Goal: Task Accomplishment & Management: Complete application form

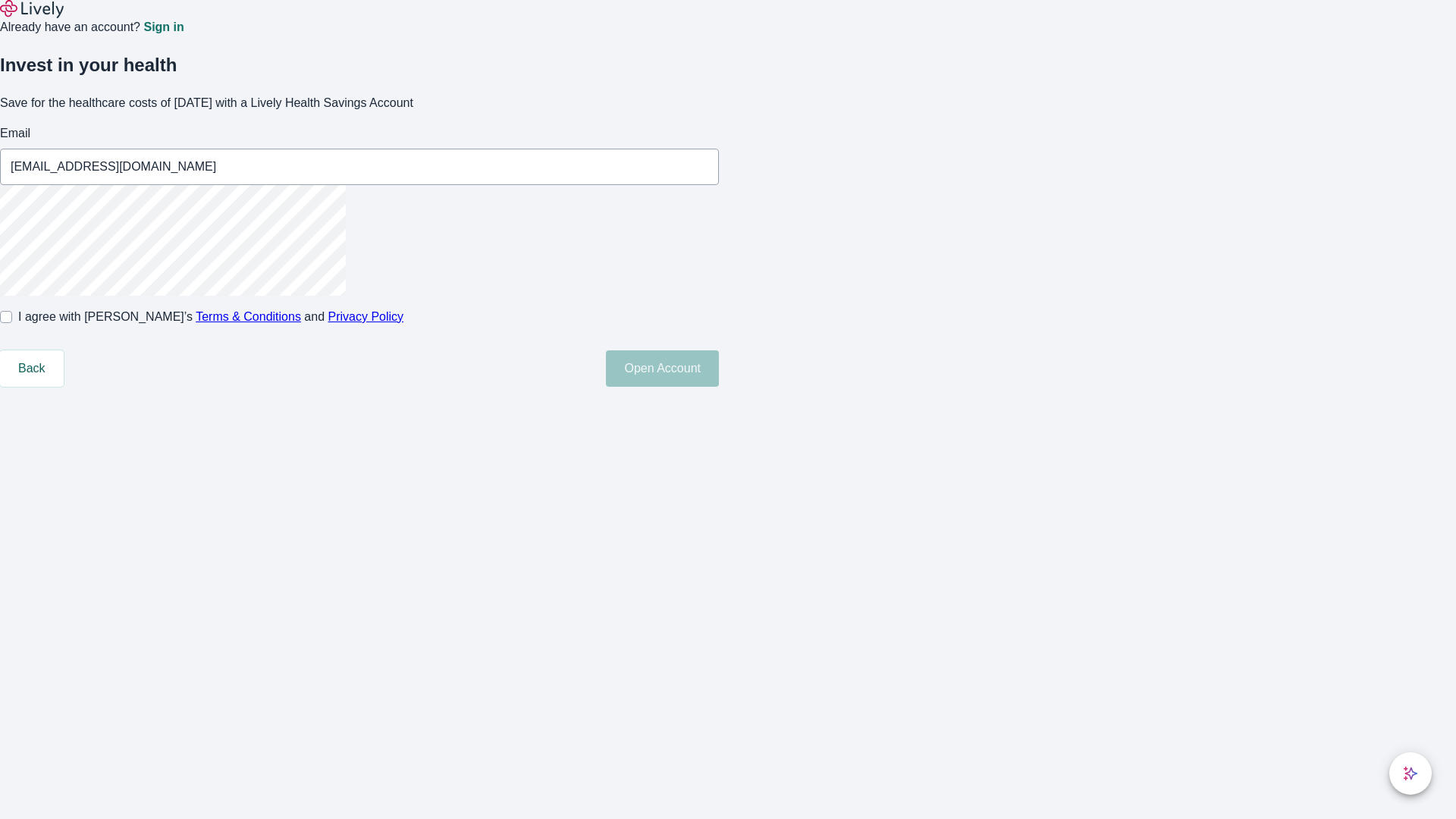
click at [12, 324] on input "I agree with Lively’s Terms & Conditions and Privacy Policy" at bounding box center [6, 317] width 12 height 12
checkbox input "true"
click at [719, 387] on button "Open Account" at bounding box center [662, 368] width 113 height 36
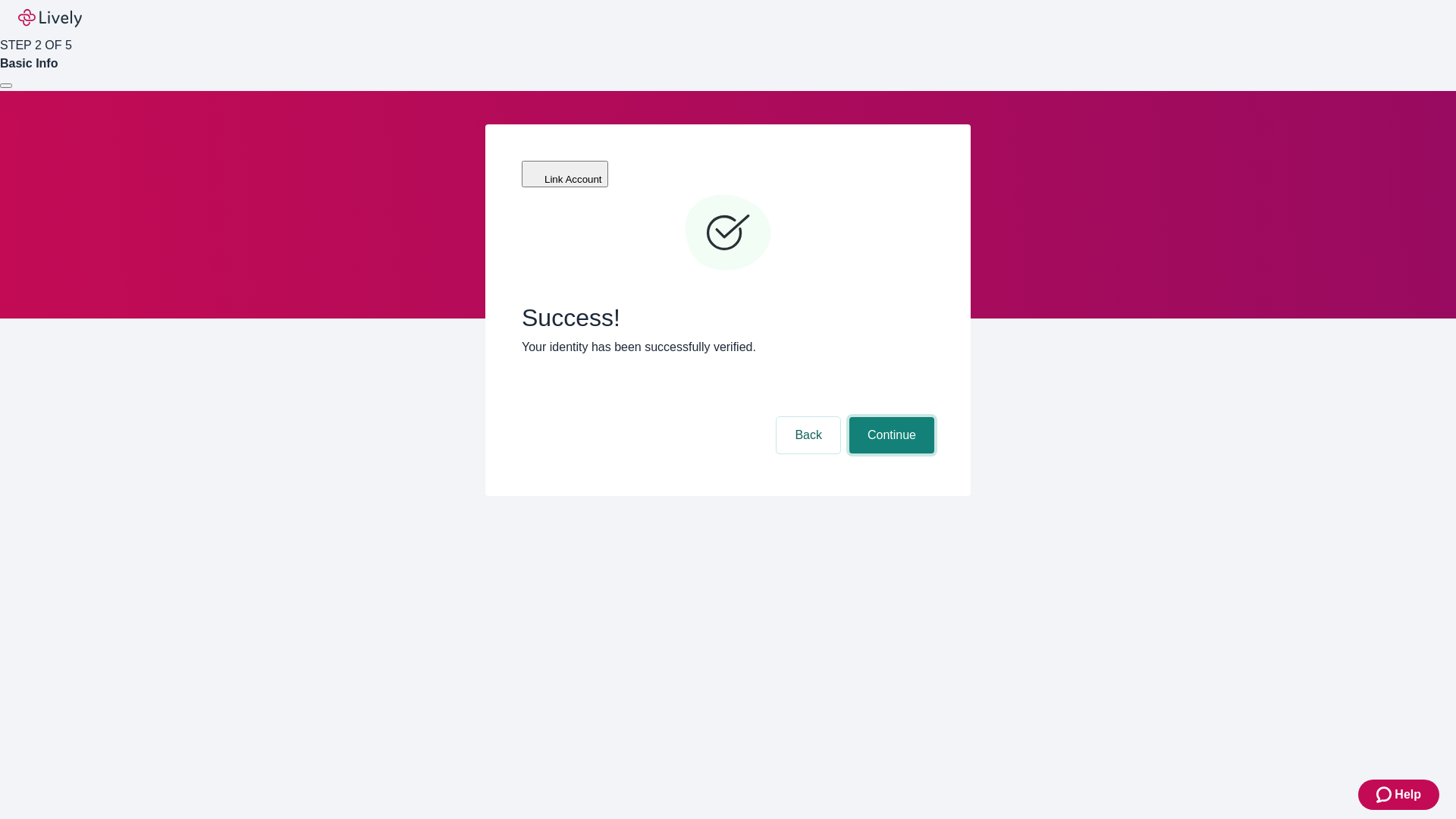
click at [890, 418] on button "Continue" at bounding box center [892, 436] width 85 height 36
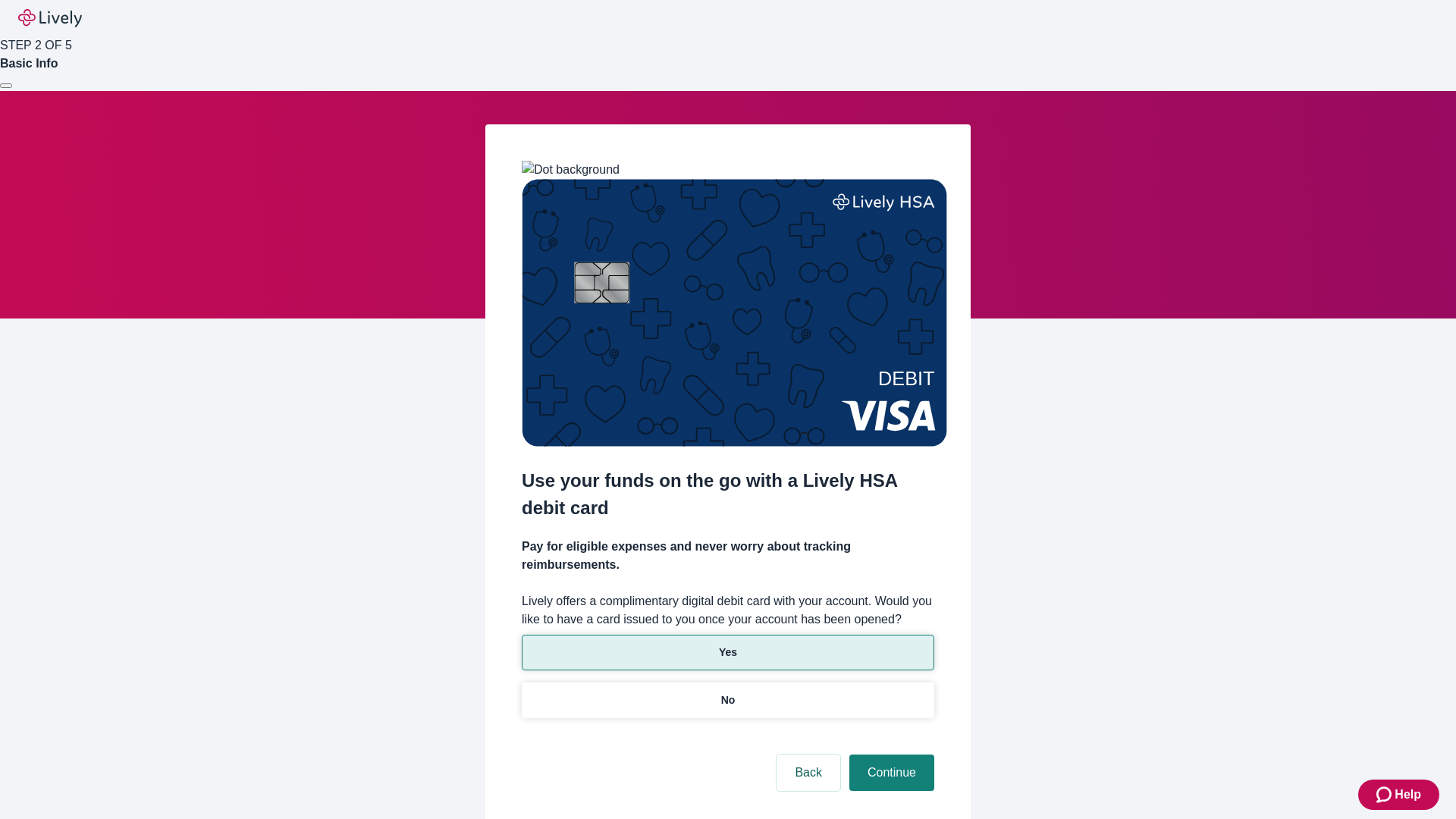
click at [728, 644] on p "Yes" at bounding box center [728, 652] width 18 height 16
click at [890, 754] on button "Continue" at bounding box center [892, 772] width 85 height 36
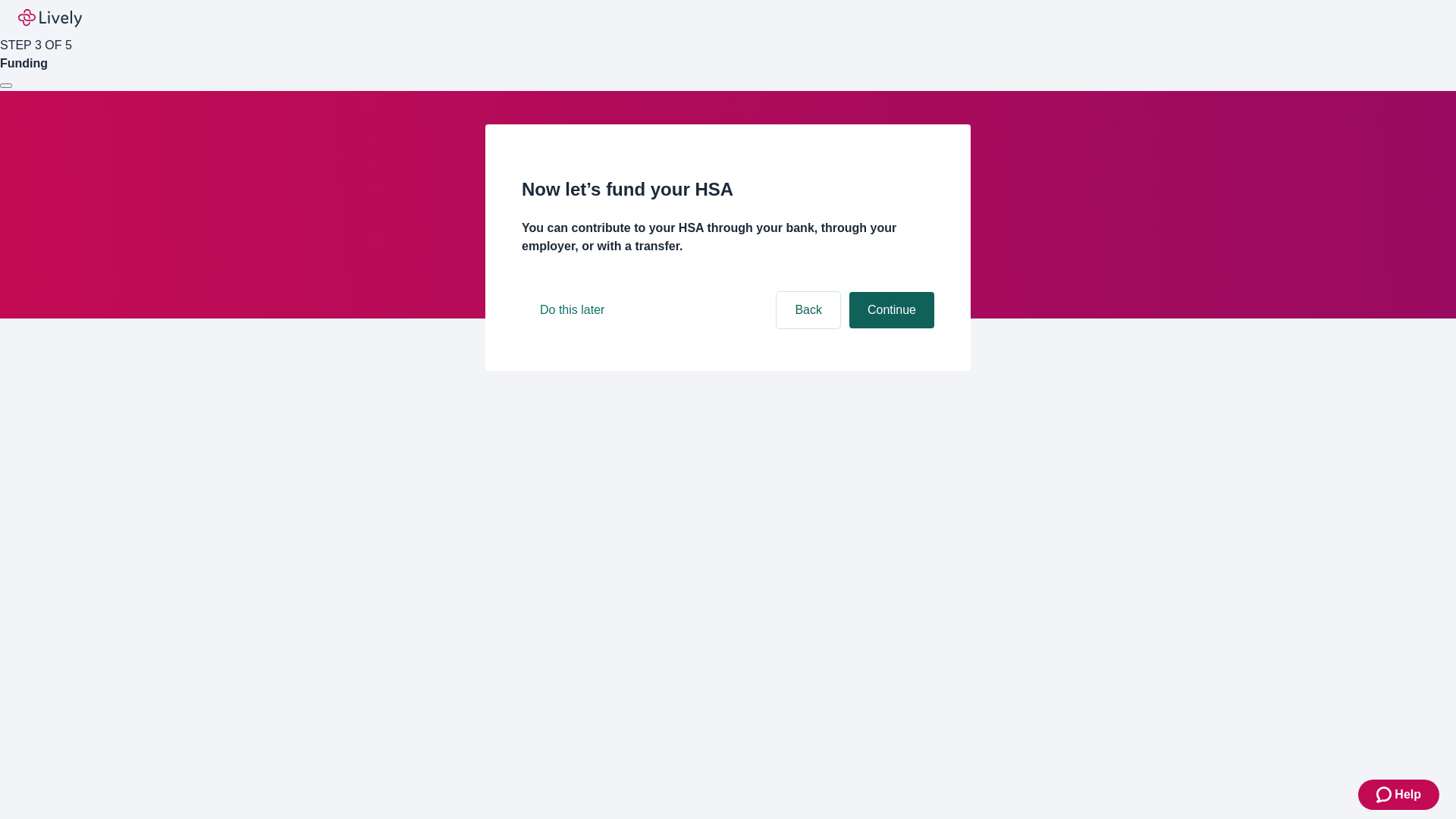
click at [890, 328] on button "Continue" at bounding box center [892, 310] width 85 height 36
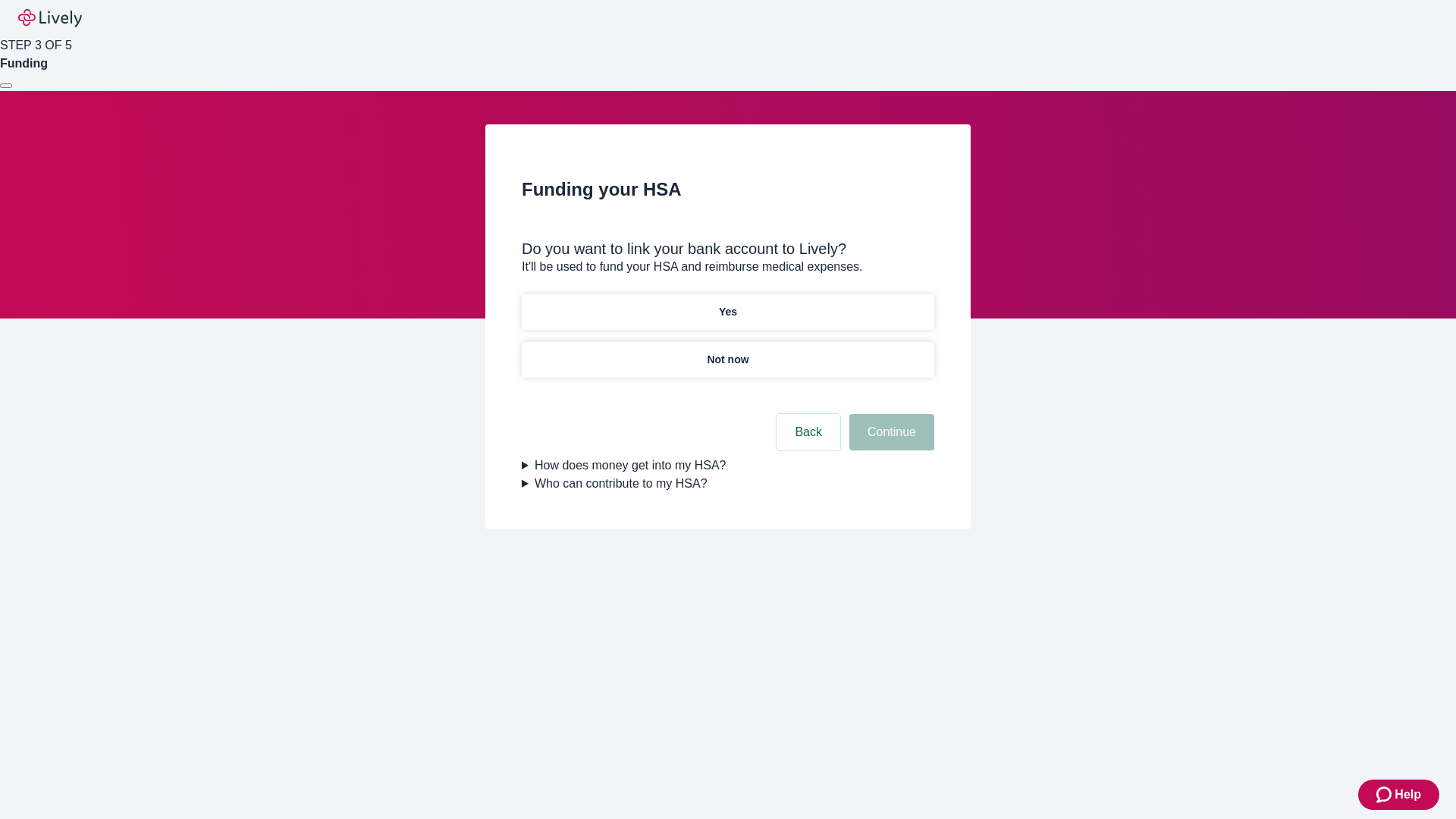
click at [728, 305] on p "Yes" at bounding box center [728, 312] width 18 height 16
click at [890, 414] on button "Continue" at bounding box center [892, 432] width 85 height 36
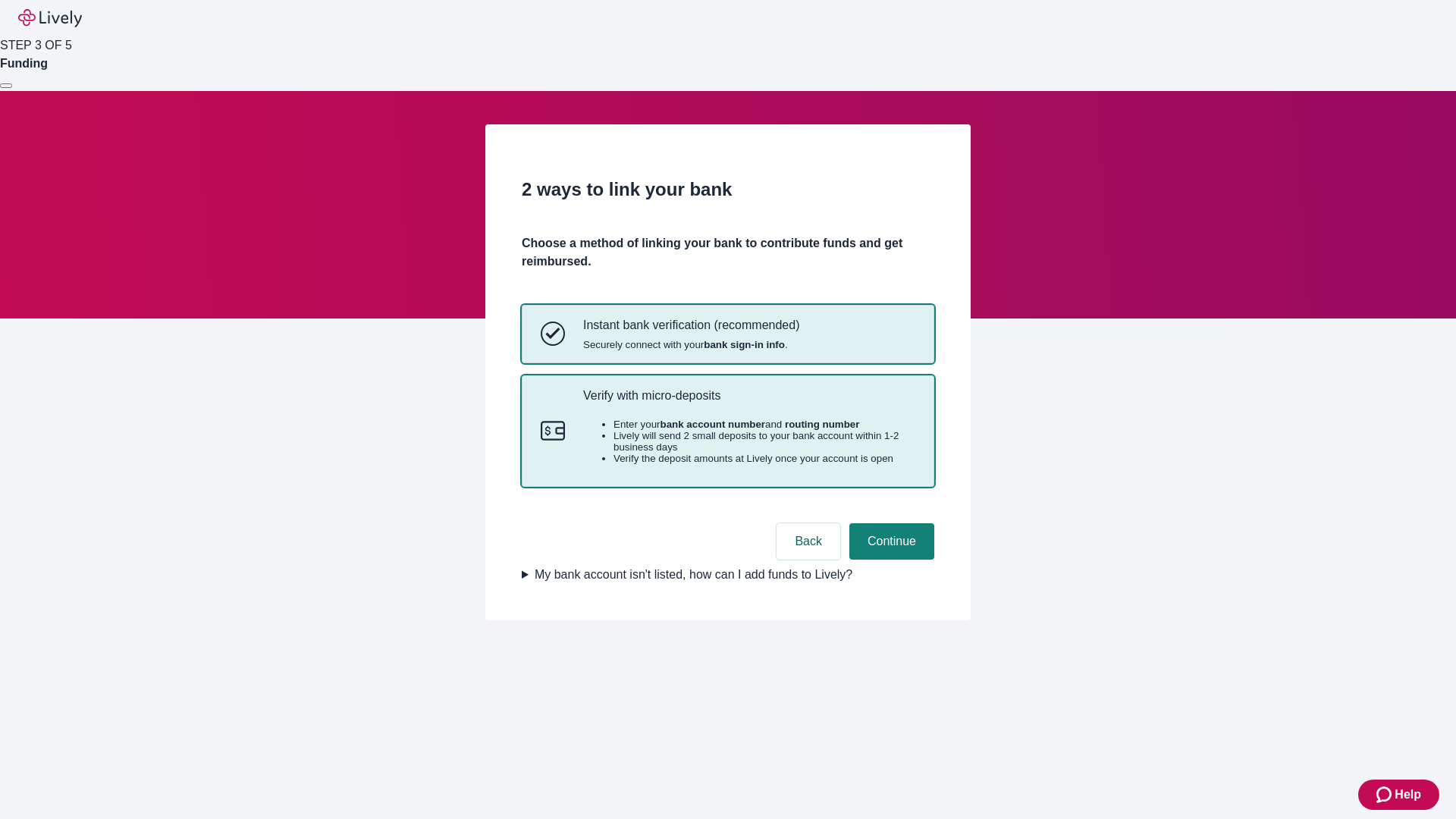
click at [748, 402] on p "Verify with micro-deposits" at bounding box center [749, 395] width 332 height 14
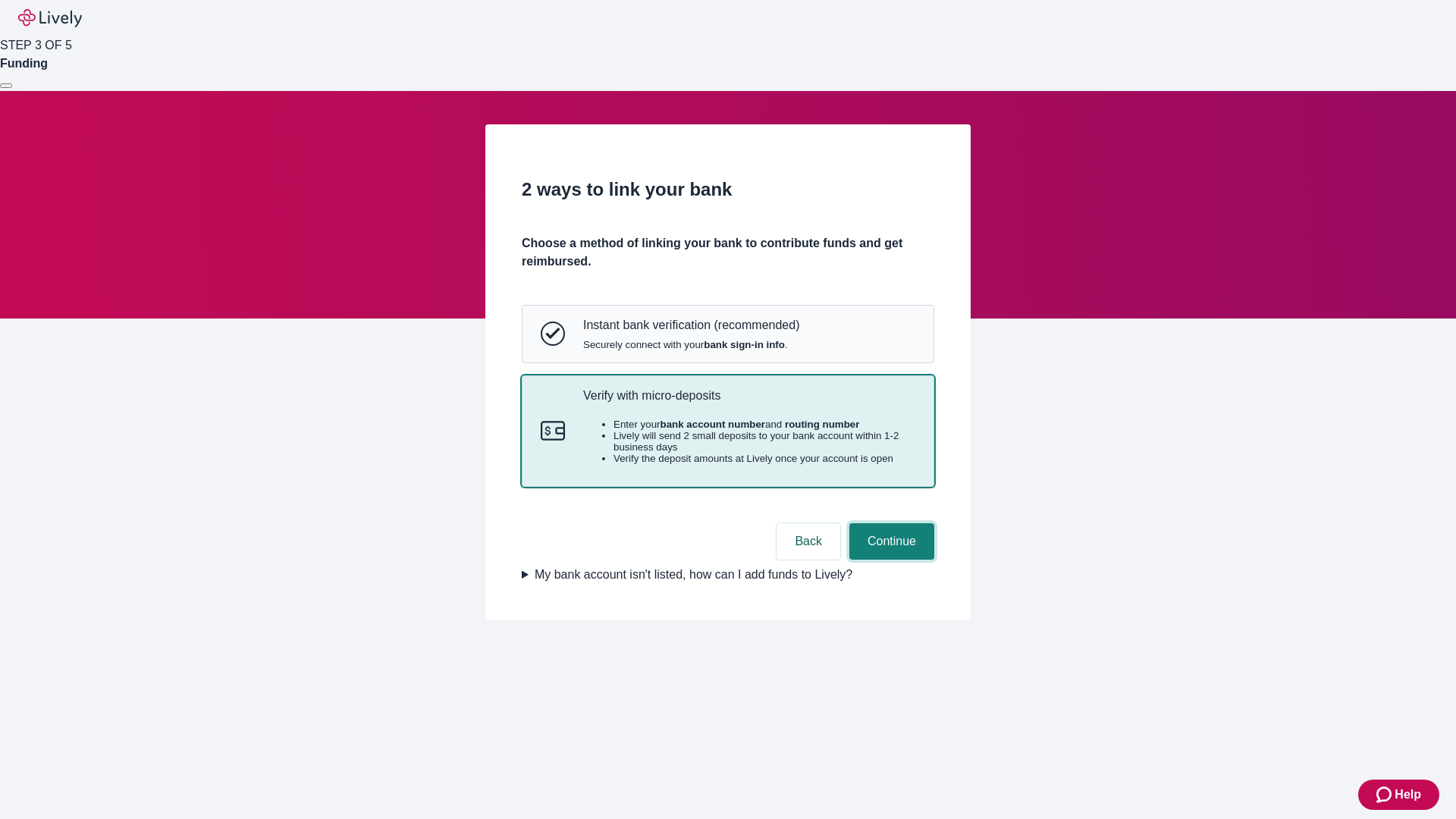
click at [890, 560] on button "Continue" at bounding box center [892, 542] width 85 height 36
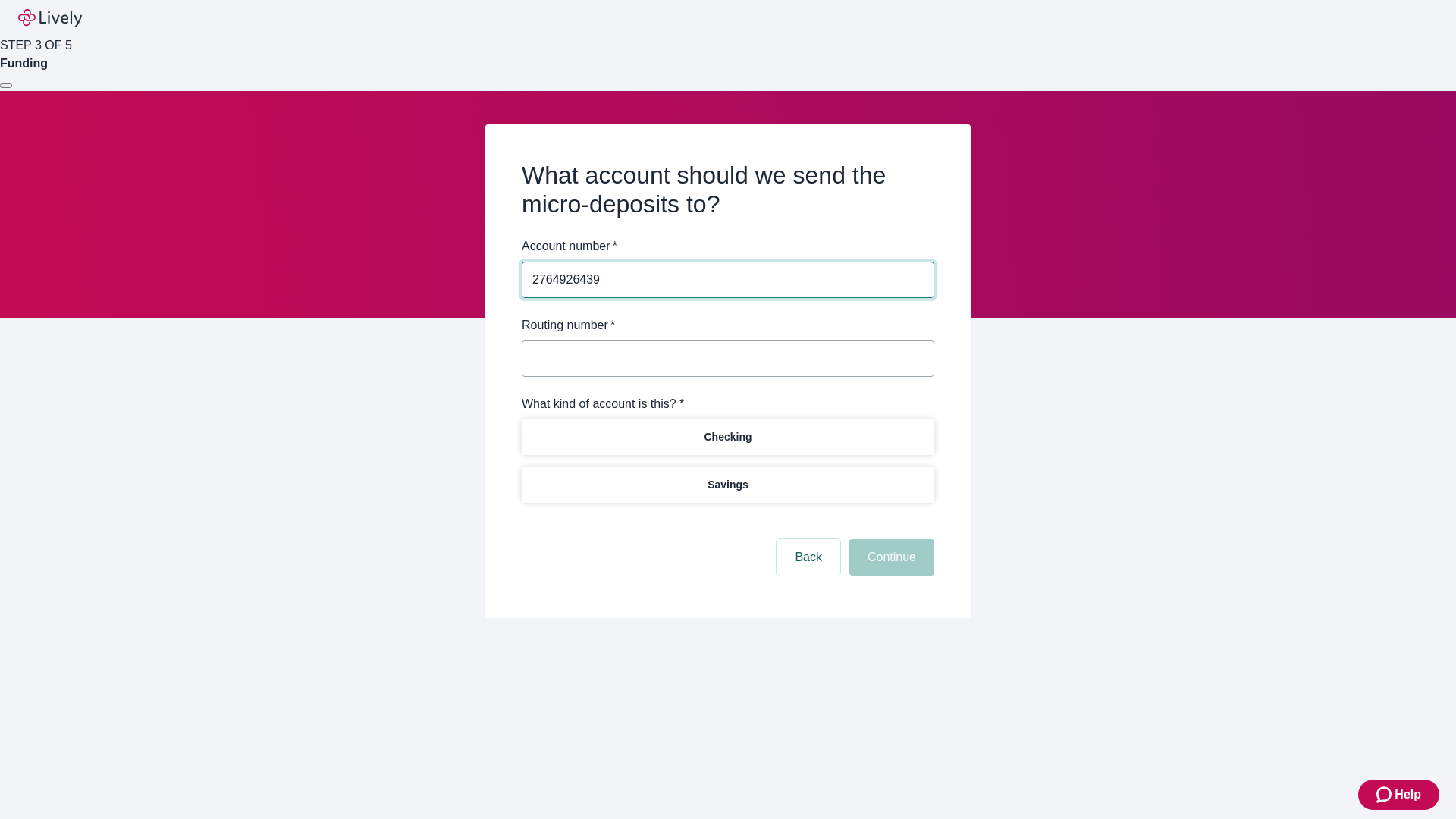
type input "2764926439"
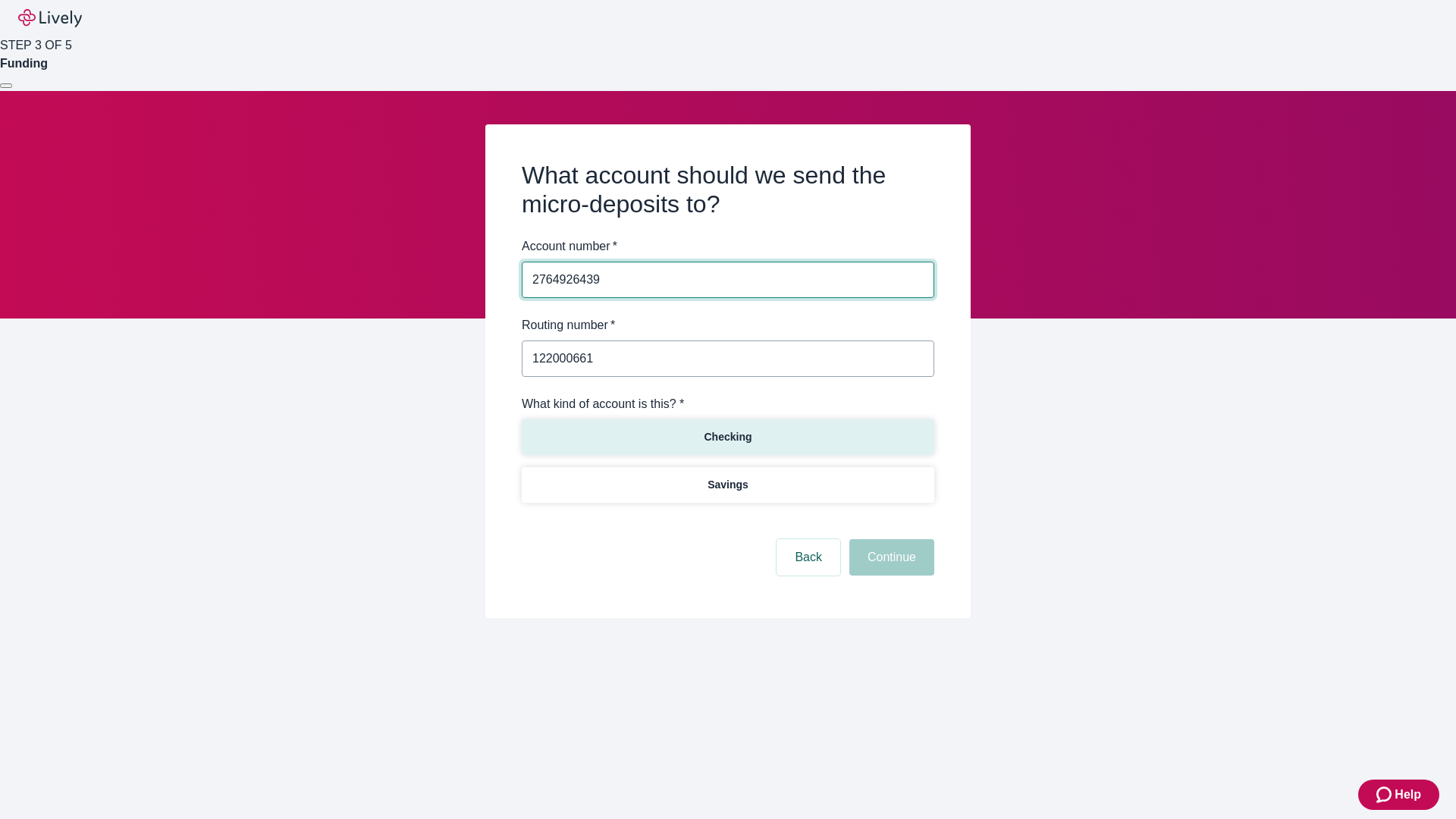
type input "122000661"
click at [728, 437] on p "Checking" at bounding box center [728, 437] width 47 height 16
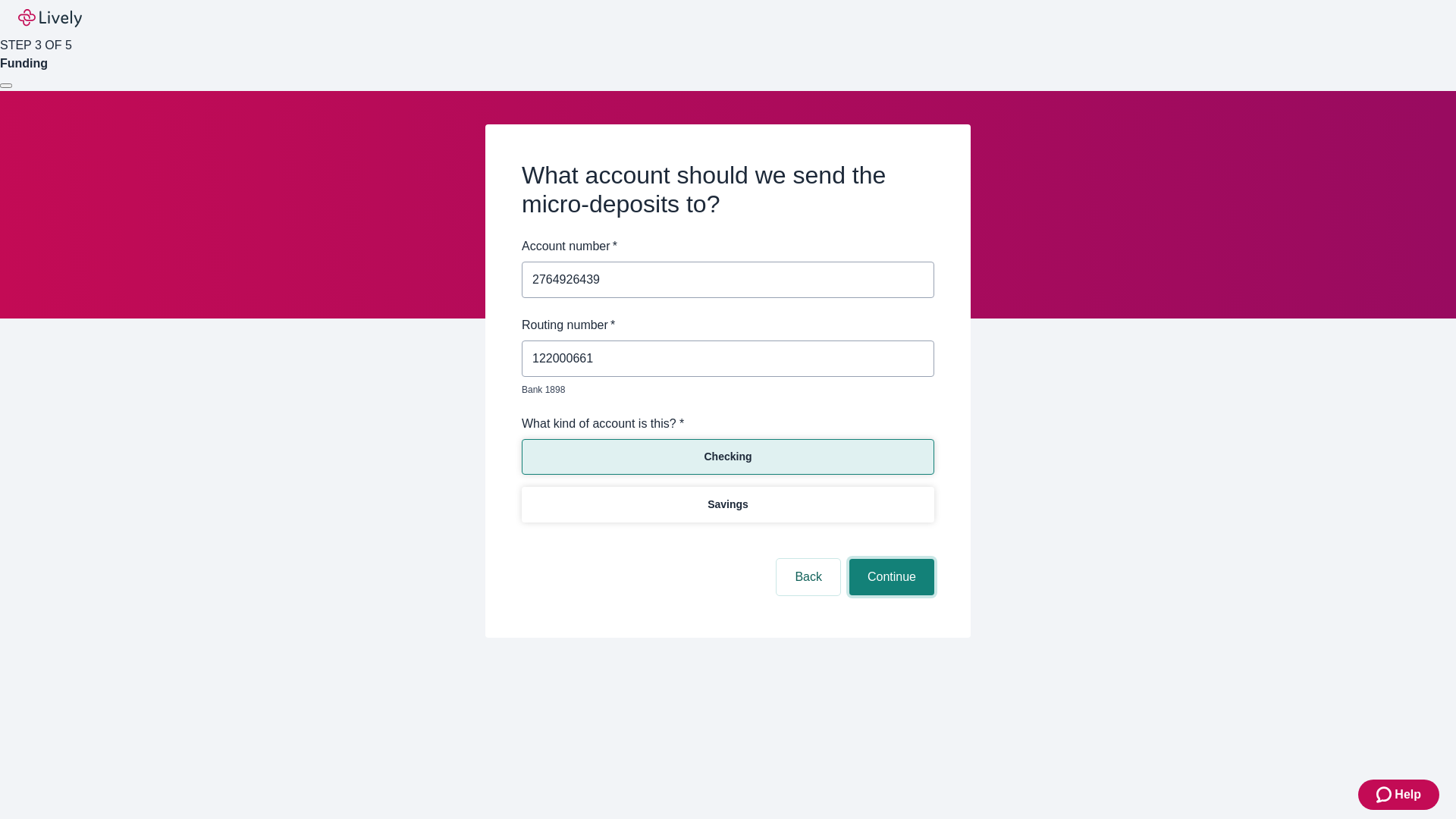
click at [890, 560] on button "Continue" at bounding box center [892, 577] width 85 height 36
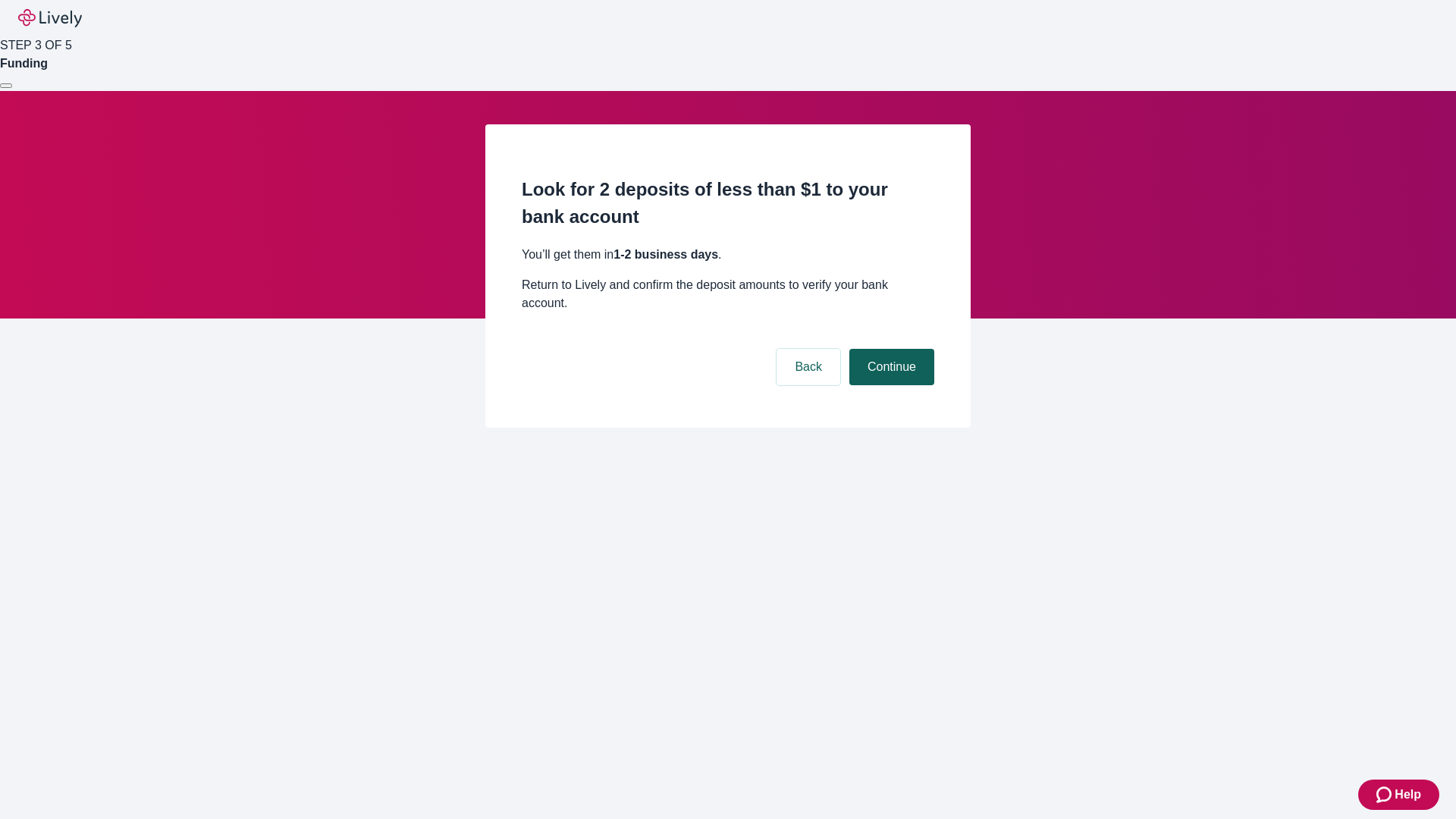
click at [890, 349] on button "Continue" at bounding box center [892, 367] width 85 height 36
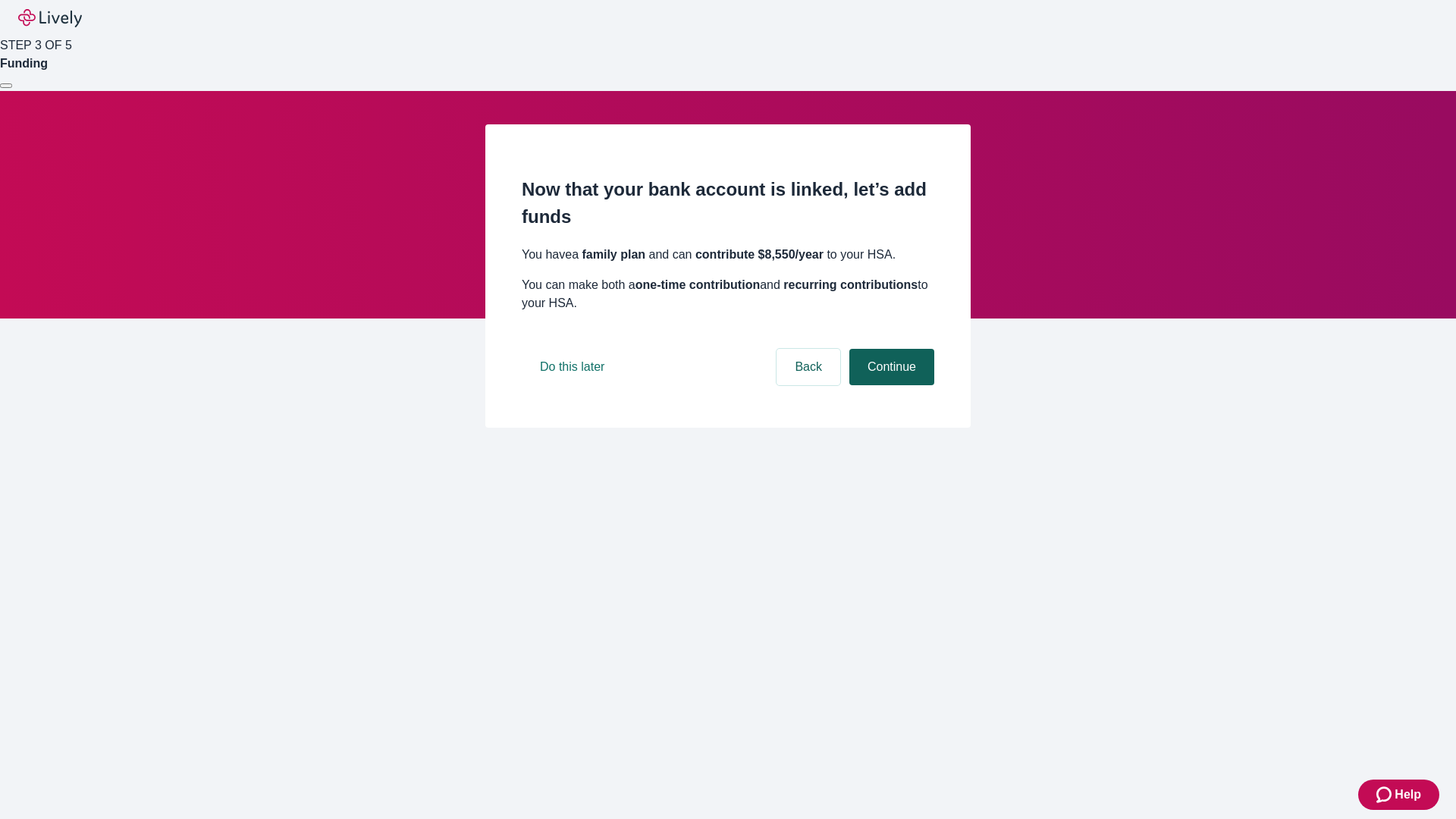
click at [890, 385] on button "Continue" at bounding box center [892, 367] width 85 height 36
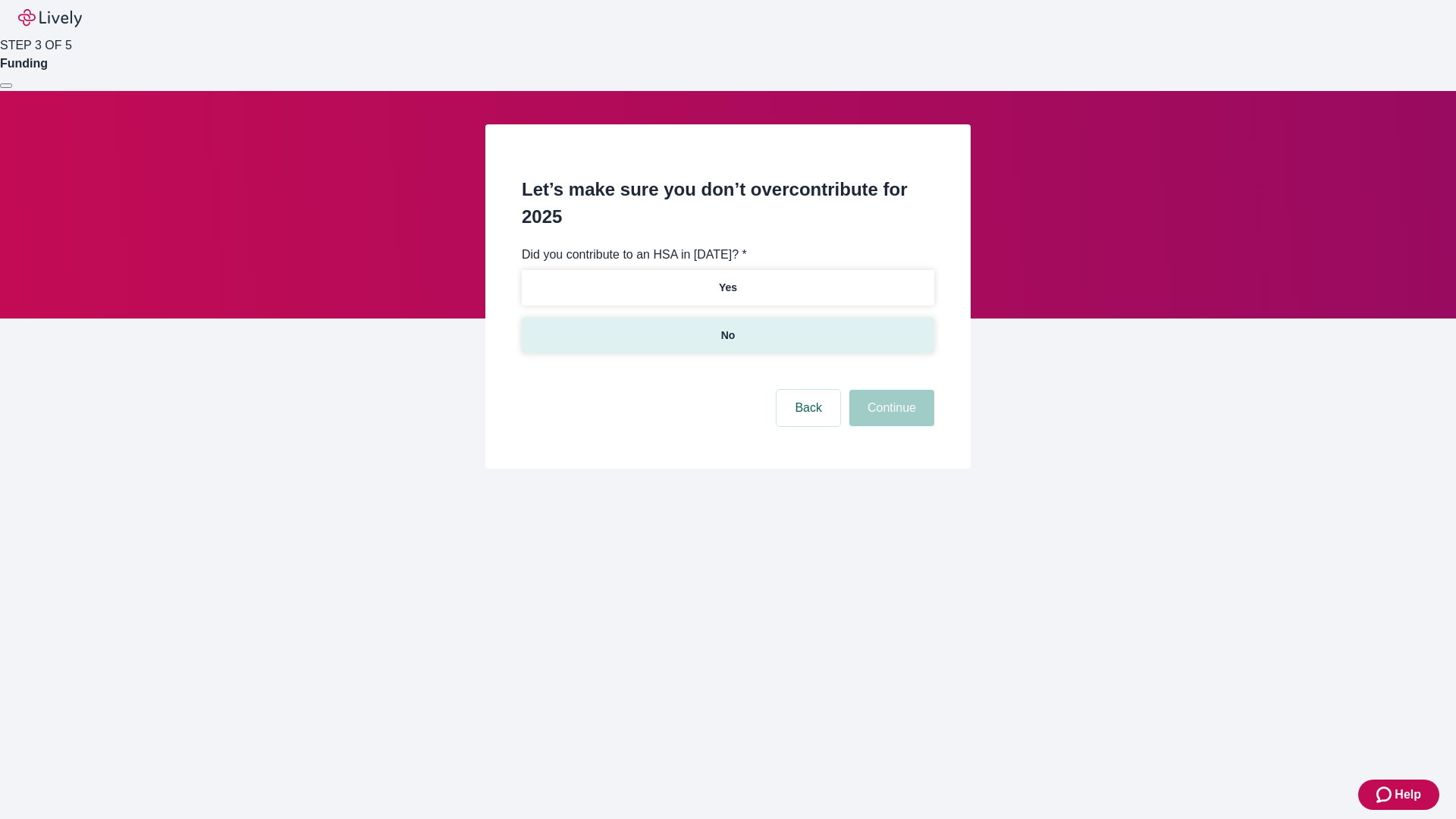
click at [728, 327] on p "No" at bounding box center [728, 335] width 14 height 16
click at [890, 390] on button "Continue" at bounding box center [892, 408] width 85 height 36
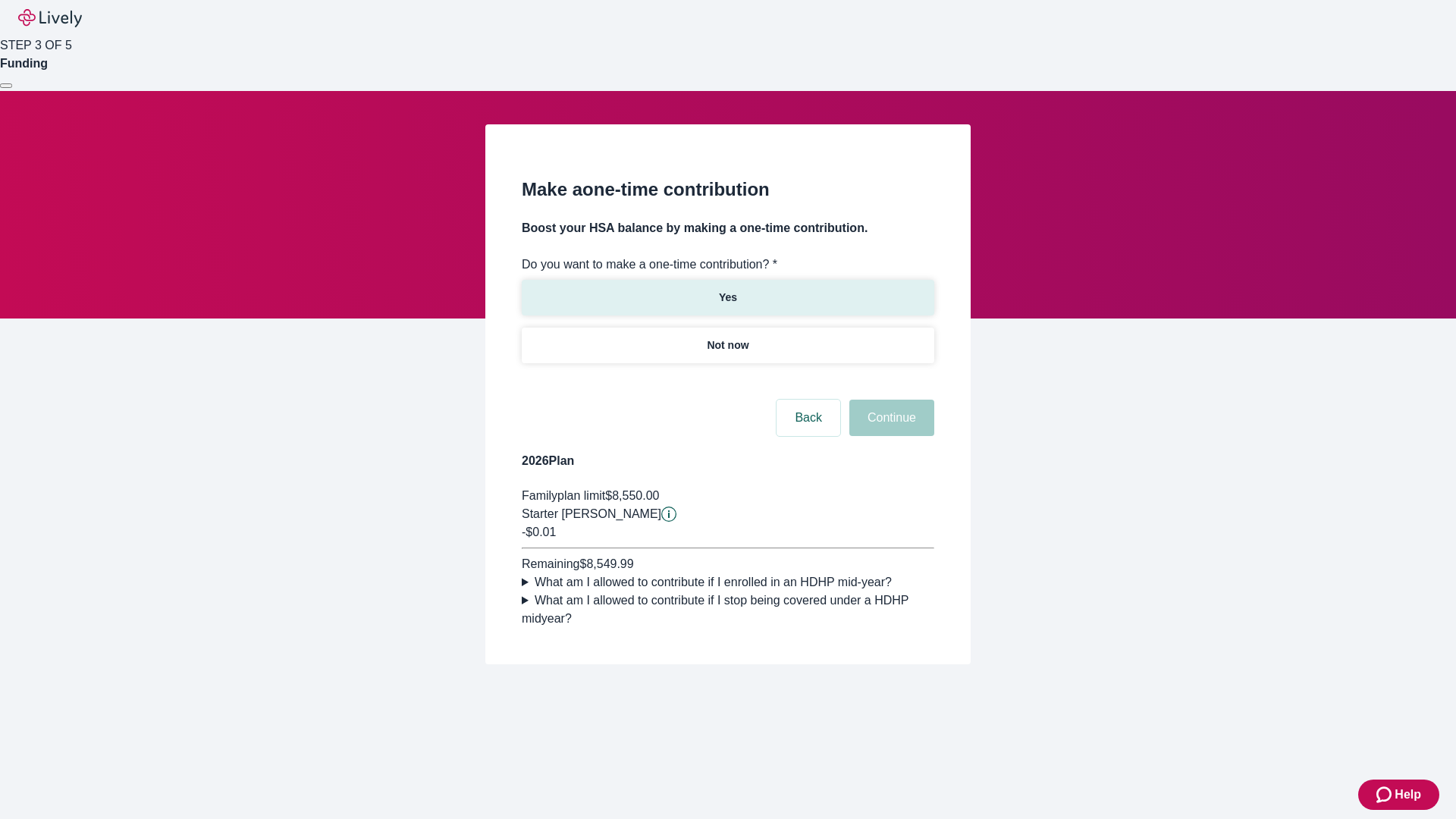
click at [728, 289] on p "Yes" at bounding box center [728, 297] width 18 height 16
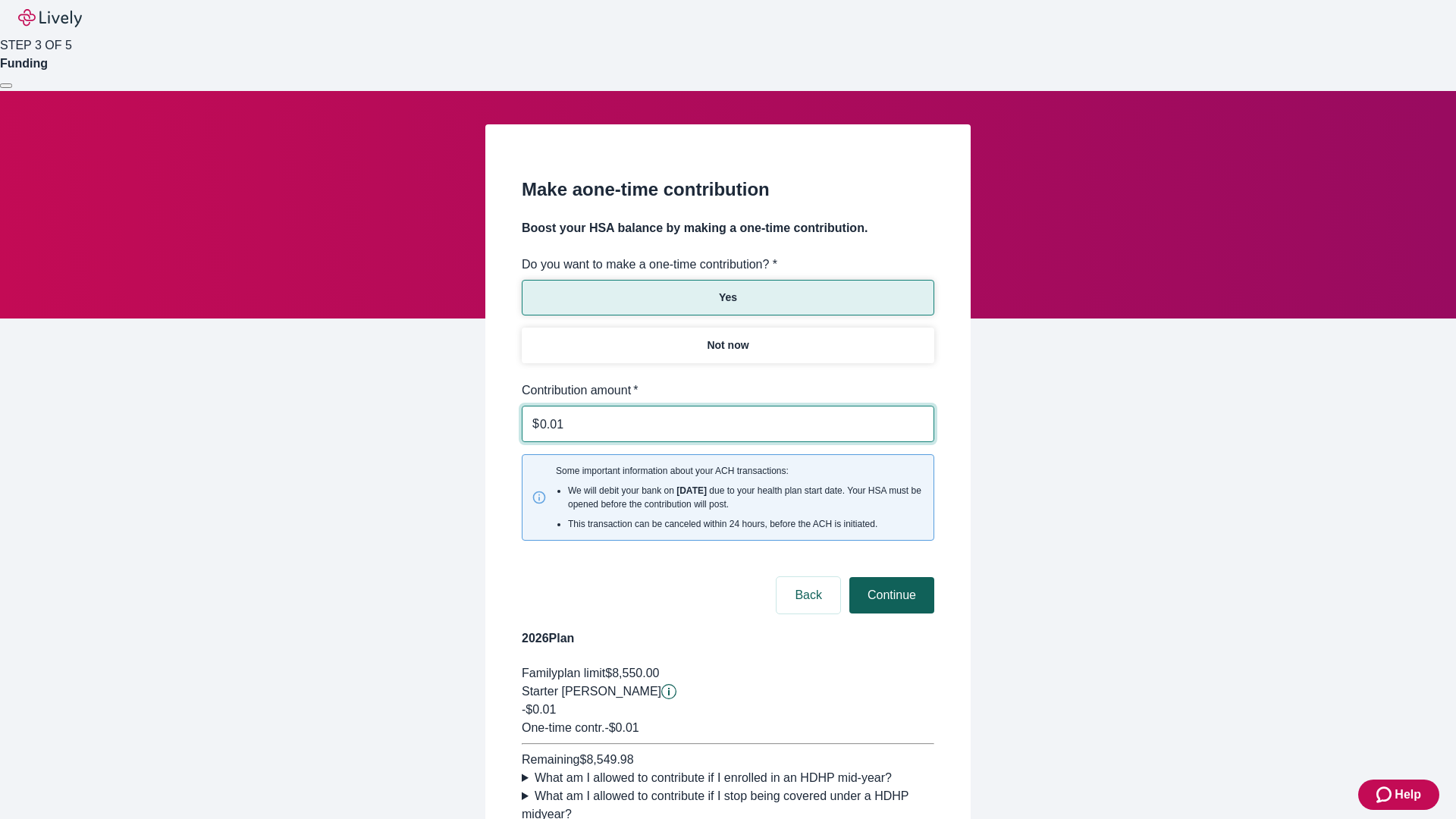
type input "0.01"
click at [890, 577] on button "Continue" at bounding box center [892, 595] width 85 height 36
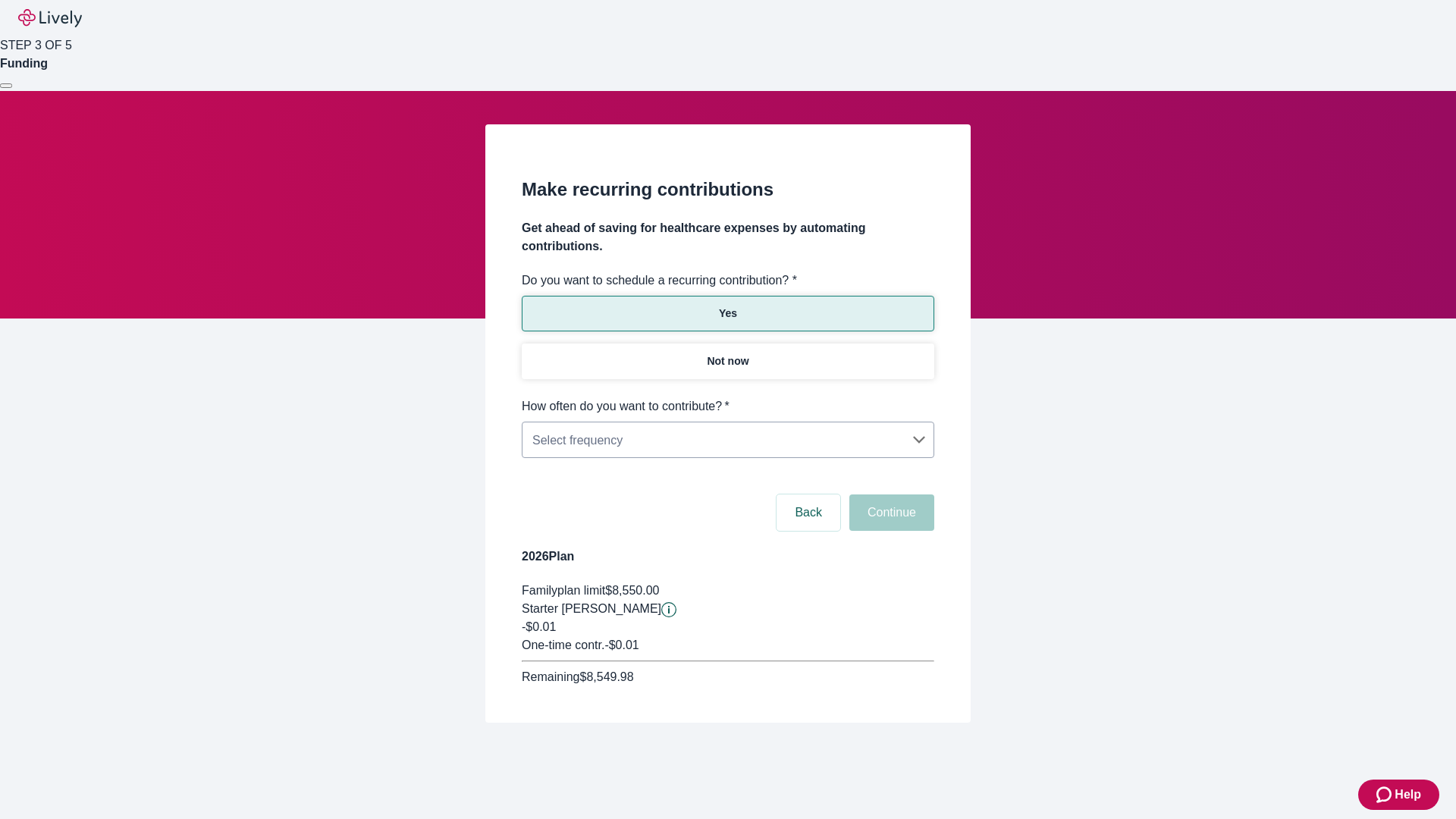
click at [728, 398] on body "Help STEP 3 OF 5 Funding Make recurring contributions Get ahead of saving for h…" at bounding box center [728, 398] width 1456 height 796
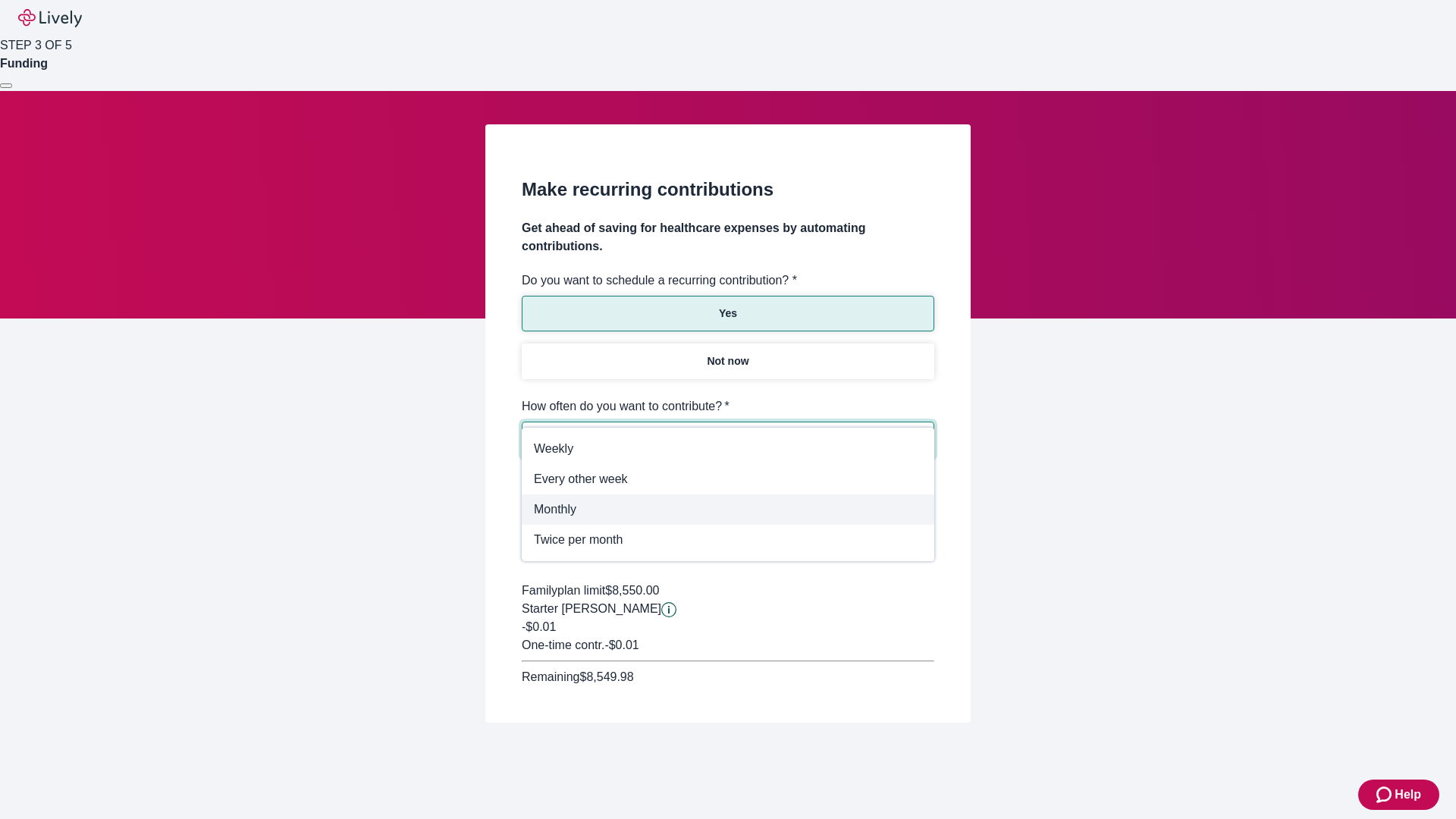
click at [728, 510] on span "Monthly" at bounding box center [728, 510] width 388 height 18
type input "Monthly"
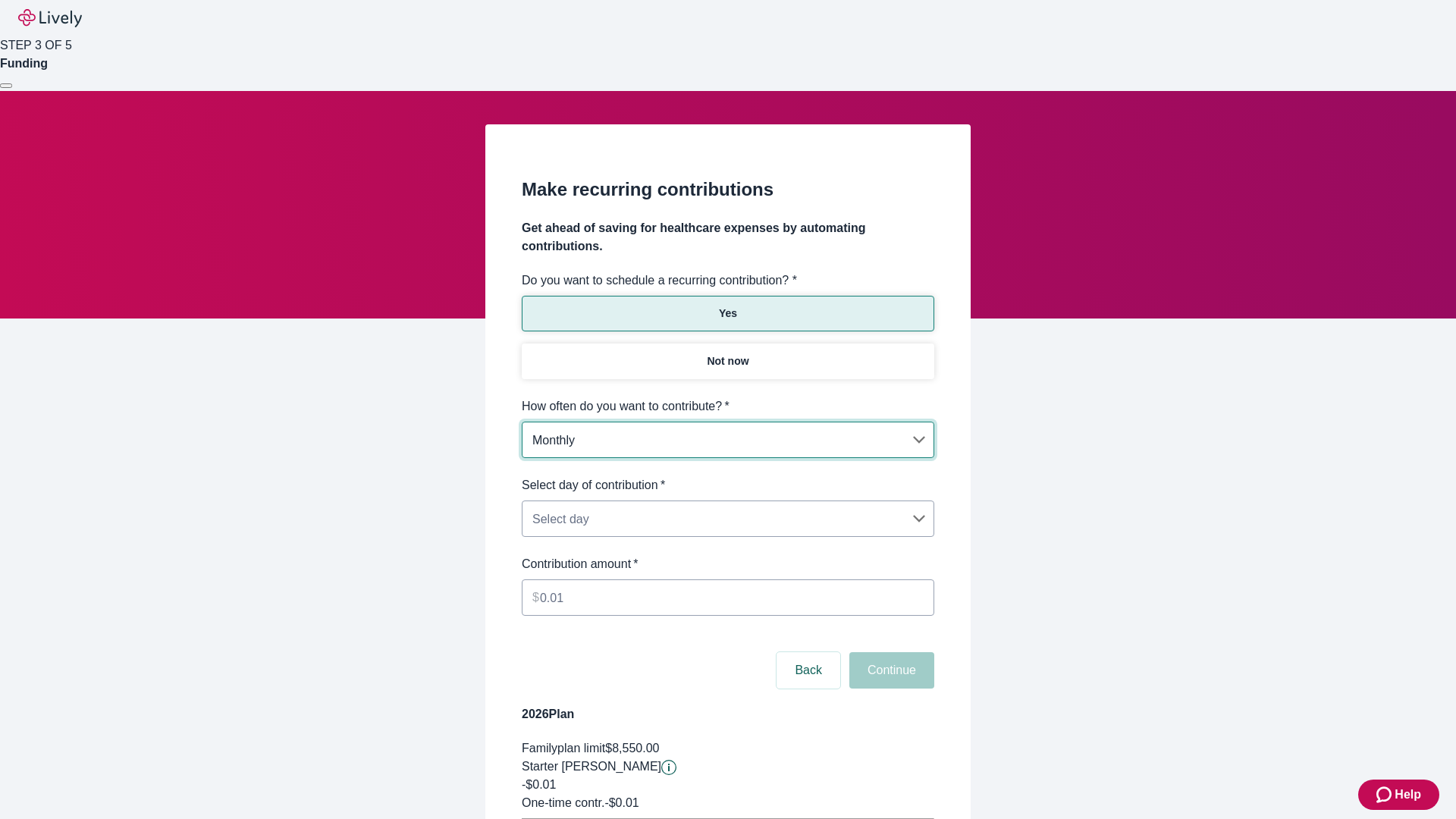
click at [728, 476] on body "Help STEP 3 OF 5 Funding Make recurring contributions Get ahead of saving for h…" at bounding box center [728, 476] width 1456 height 954
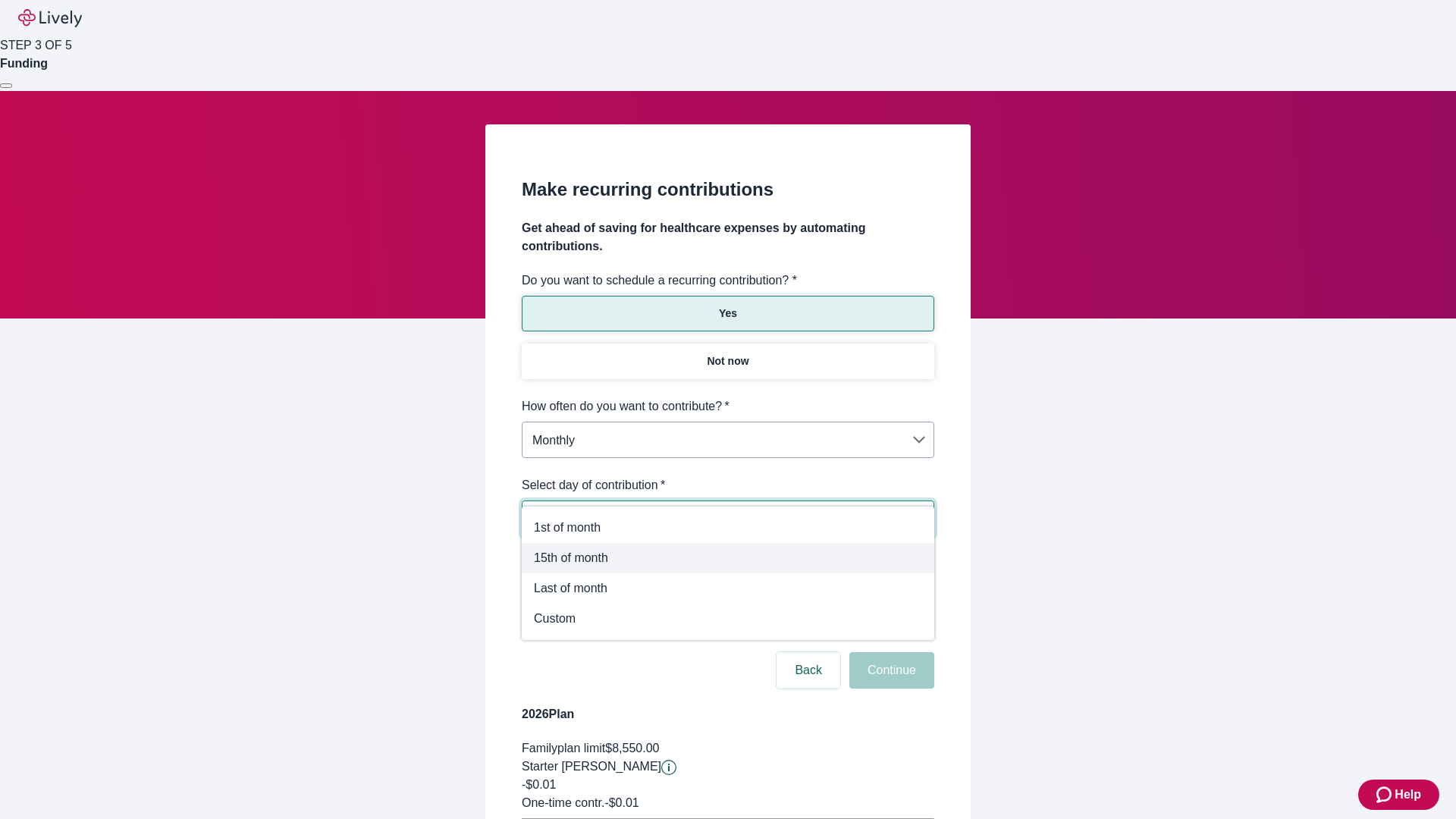
click at [728, 558] on span "15th of month" at bounding box center [728, 558] width 388 height 18
type input "Monthly15th"
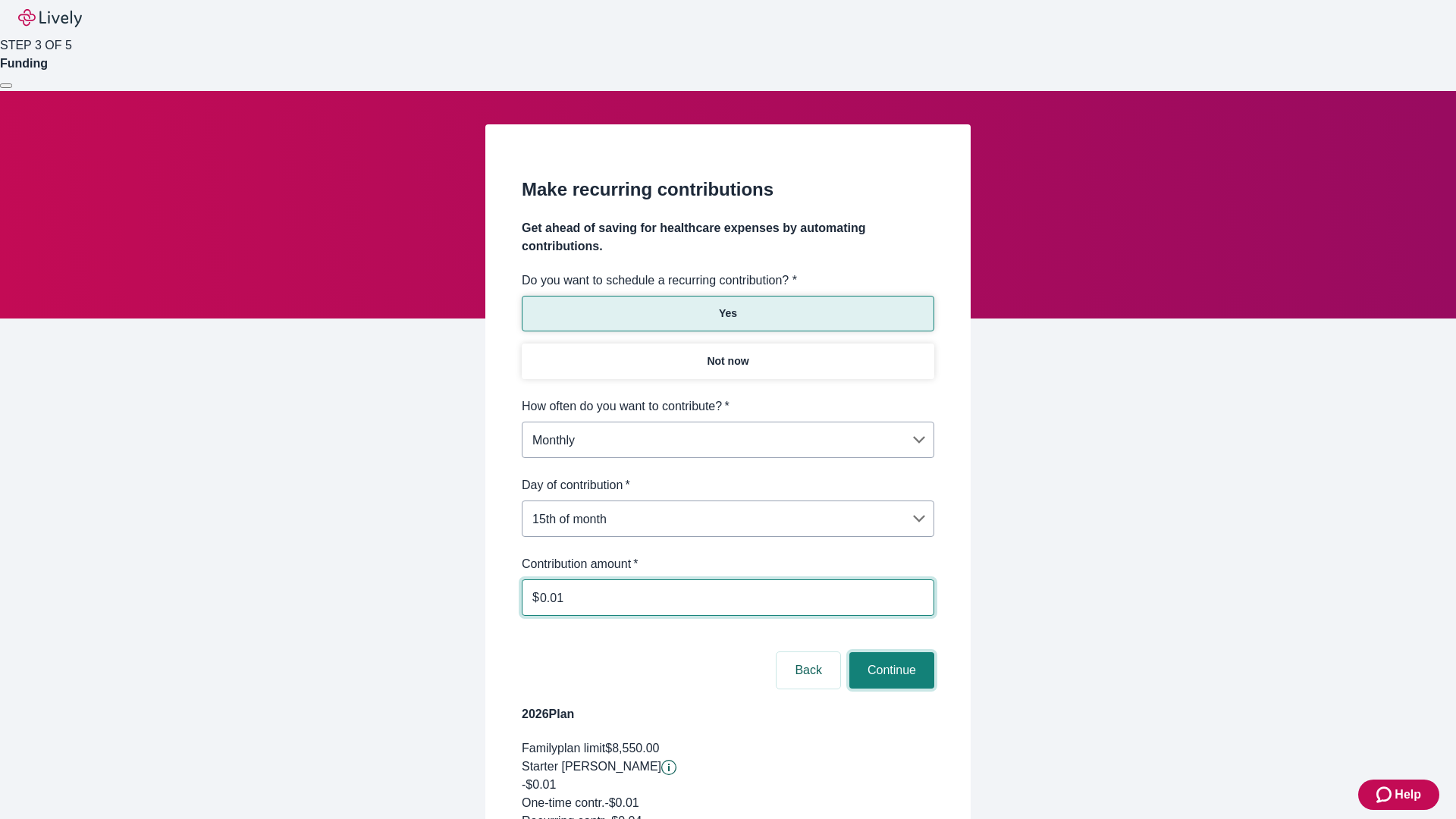
click at [890, 652] on button "Continue" at bounding box center [892, 670] width 85 height 36
